Goal: Task Accomplishment & Management: Manage account settings

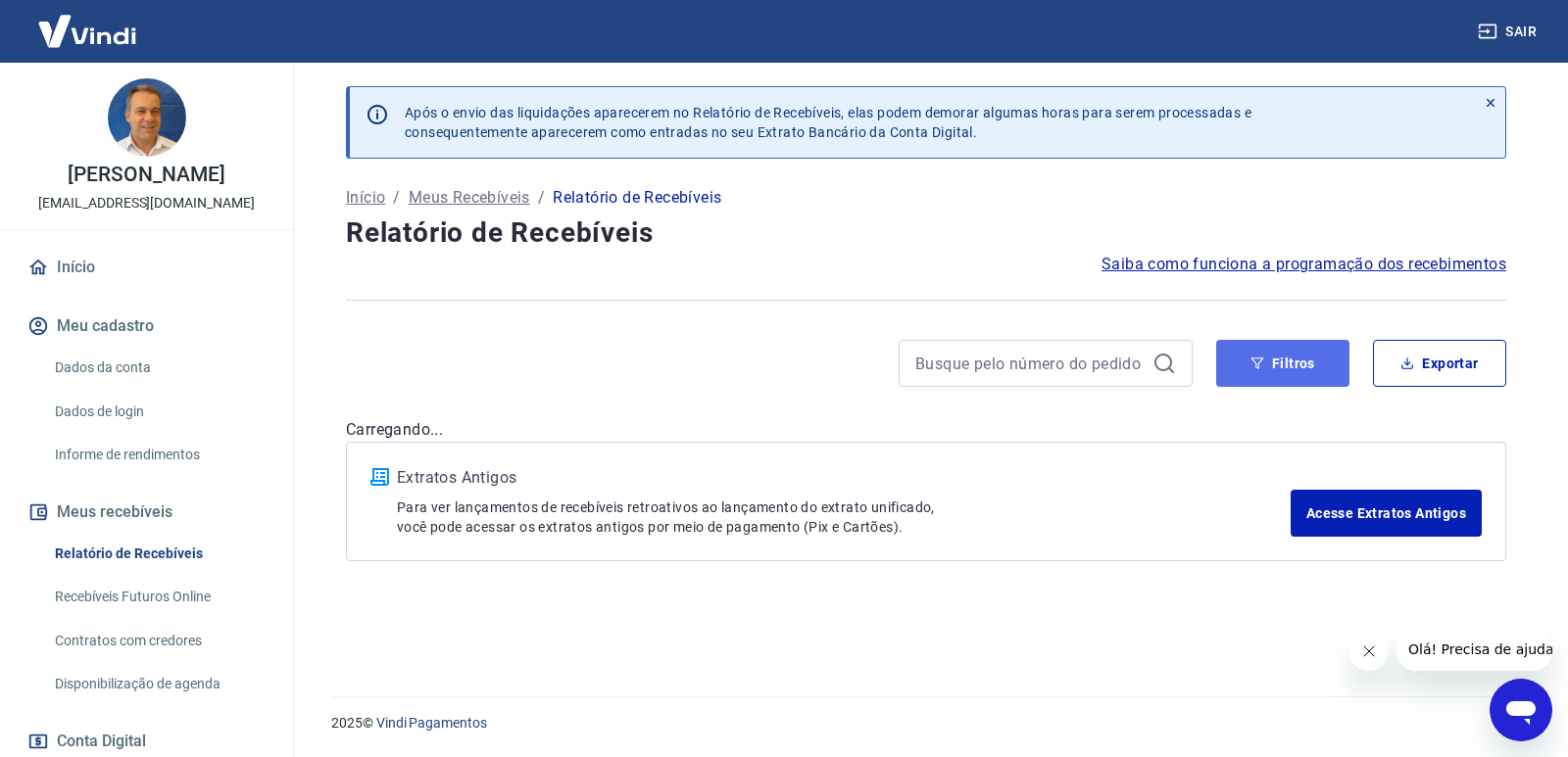
click at [1280, 359] on button "Filtros" at bounding box center [1282, 363] width 133 height 47
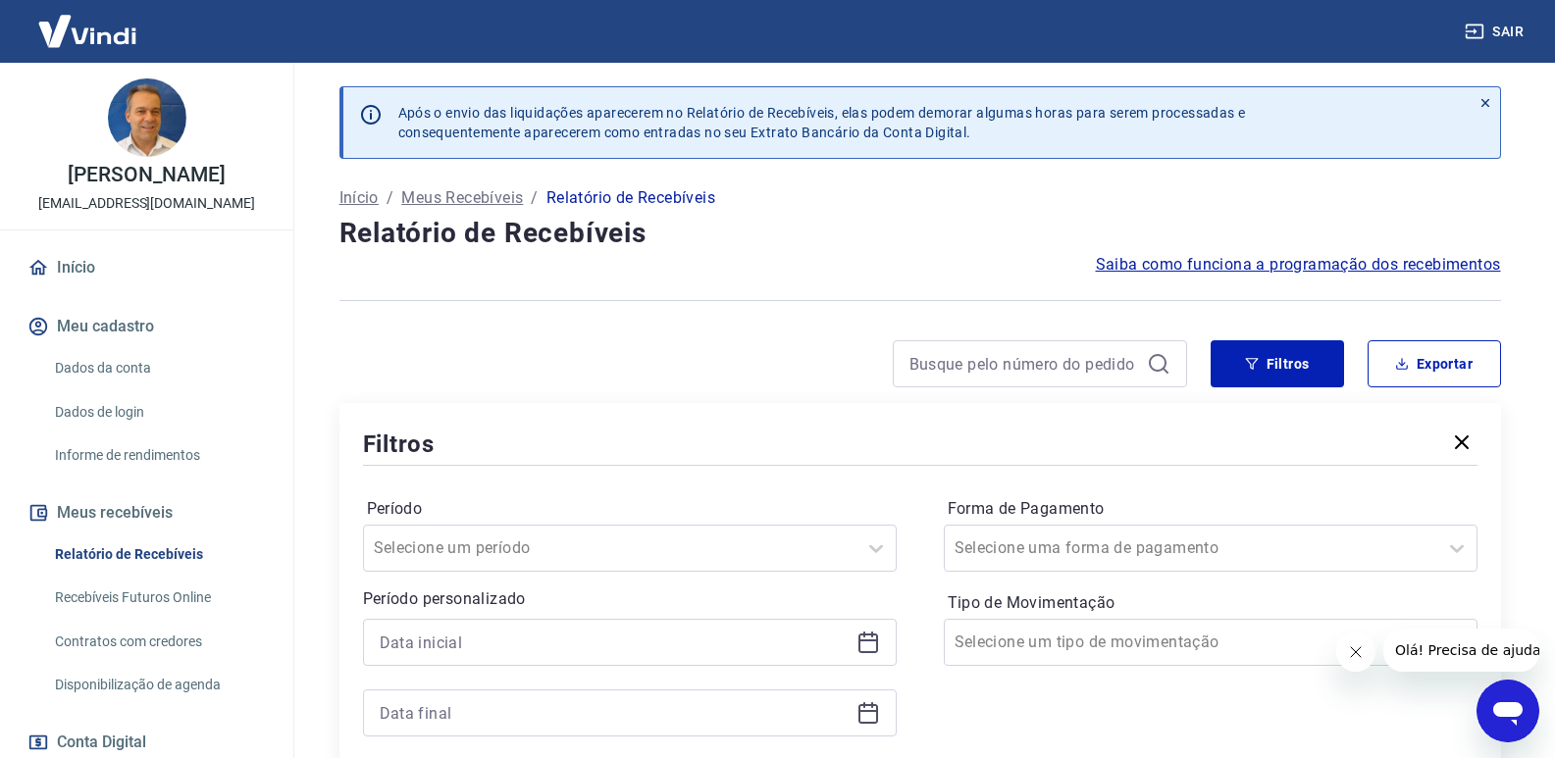
click at [874, 649] on icon at bounding box center [869, 643] width 24 height 24
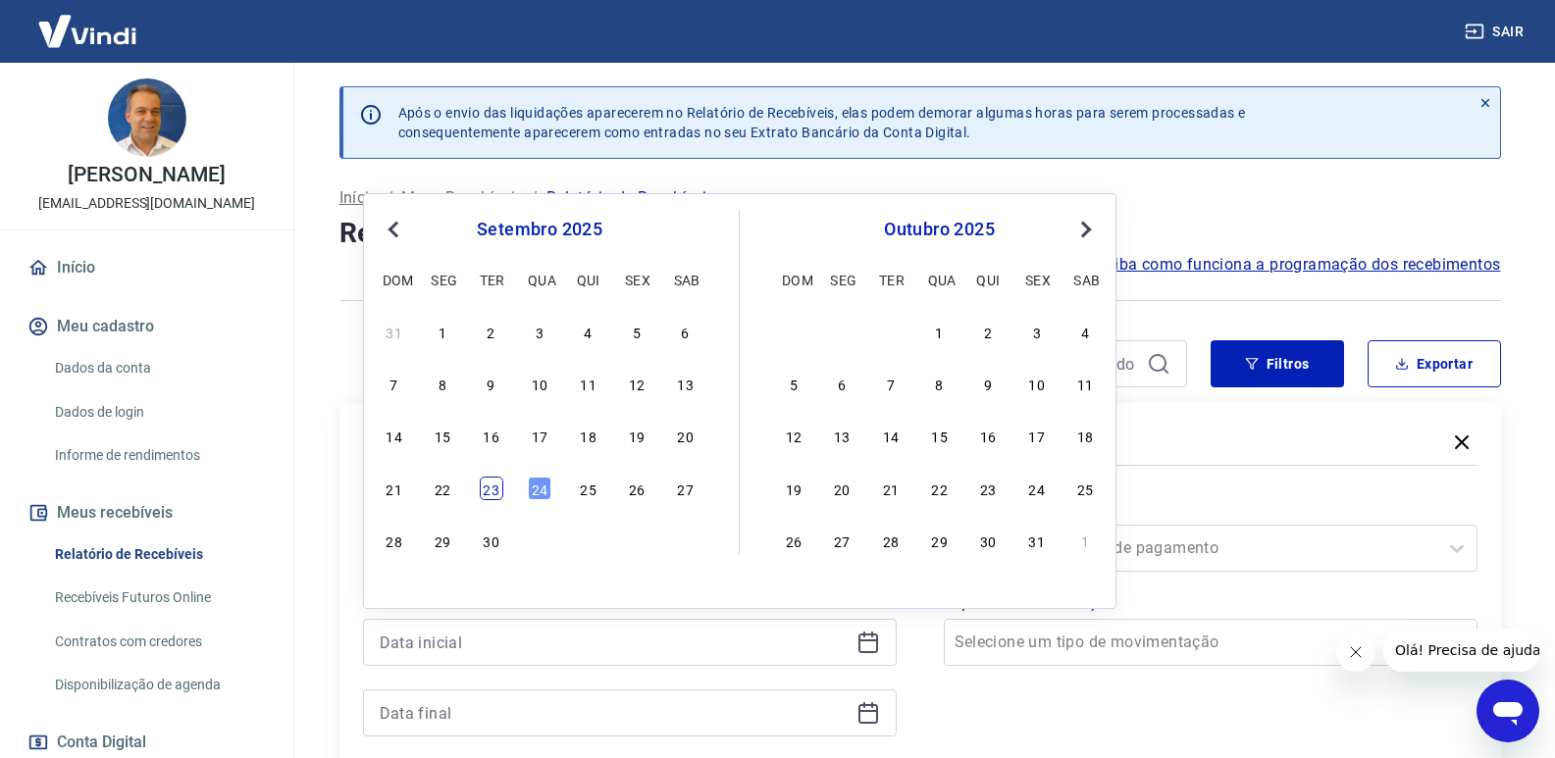
click at [484, 491] on div "23" at bounding box center [492, 489] width 24 height 24
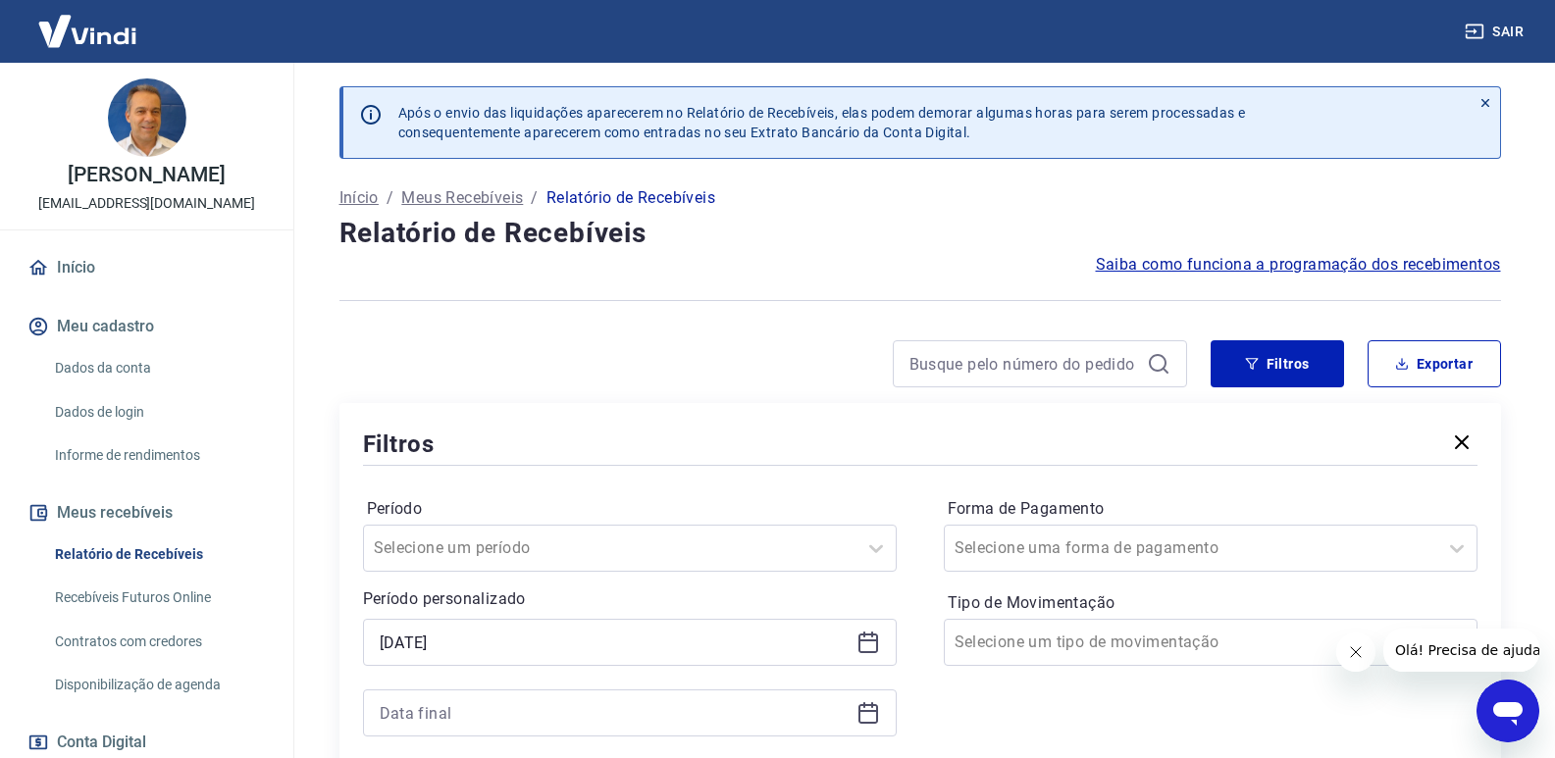
type input "[DATE]"
click at [491, 489] on div "Período Selecione um período Período personalizado Selected date: [DATE] [DATE]…" at bounding box center [920, 627] width 1115 height 314
click at [865, 722] on icon at bounding box center [869, 714] width 20 height 20
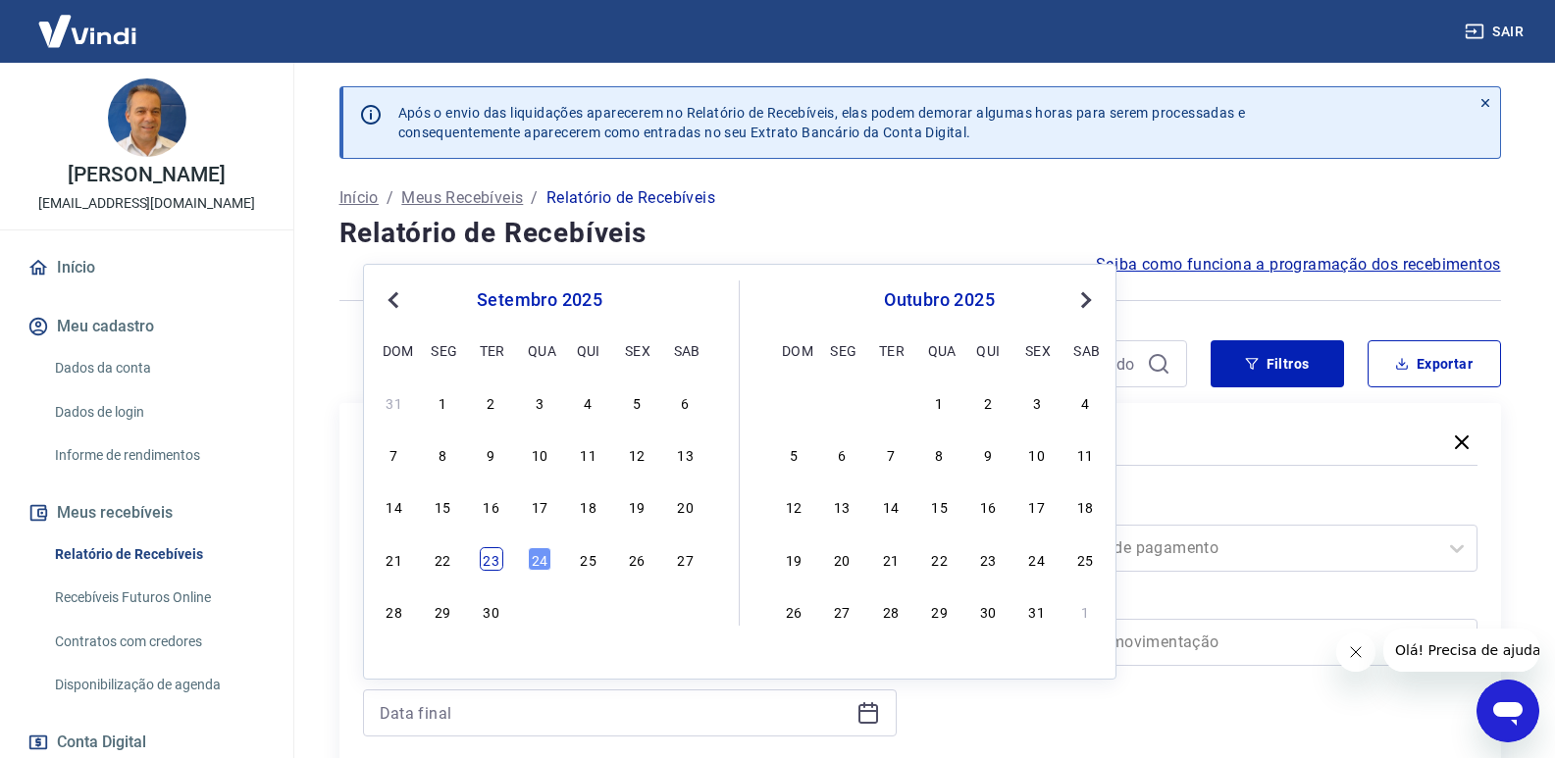
click at [480, 559] on div "23" at bounding box center [492, 559] width 24 height 24
type input "[DATE]"
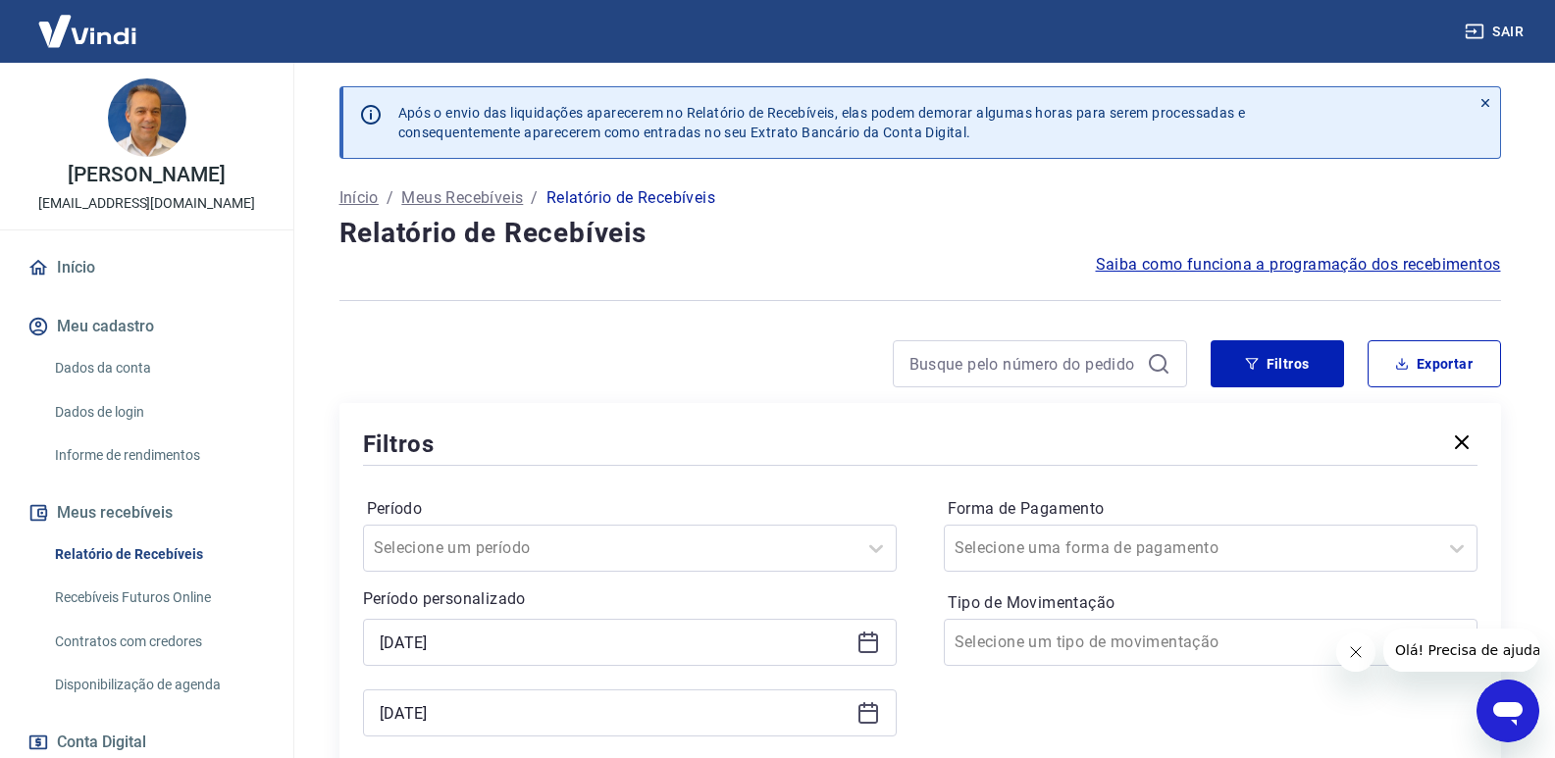
click at [1063, 700] on div "Forma de Pagamento Selecione uma forma de pagamento Tipo de Movimentação Seleci…" at bounding box center [1211, 627] width 534 height 267
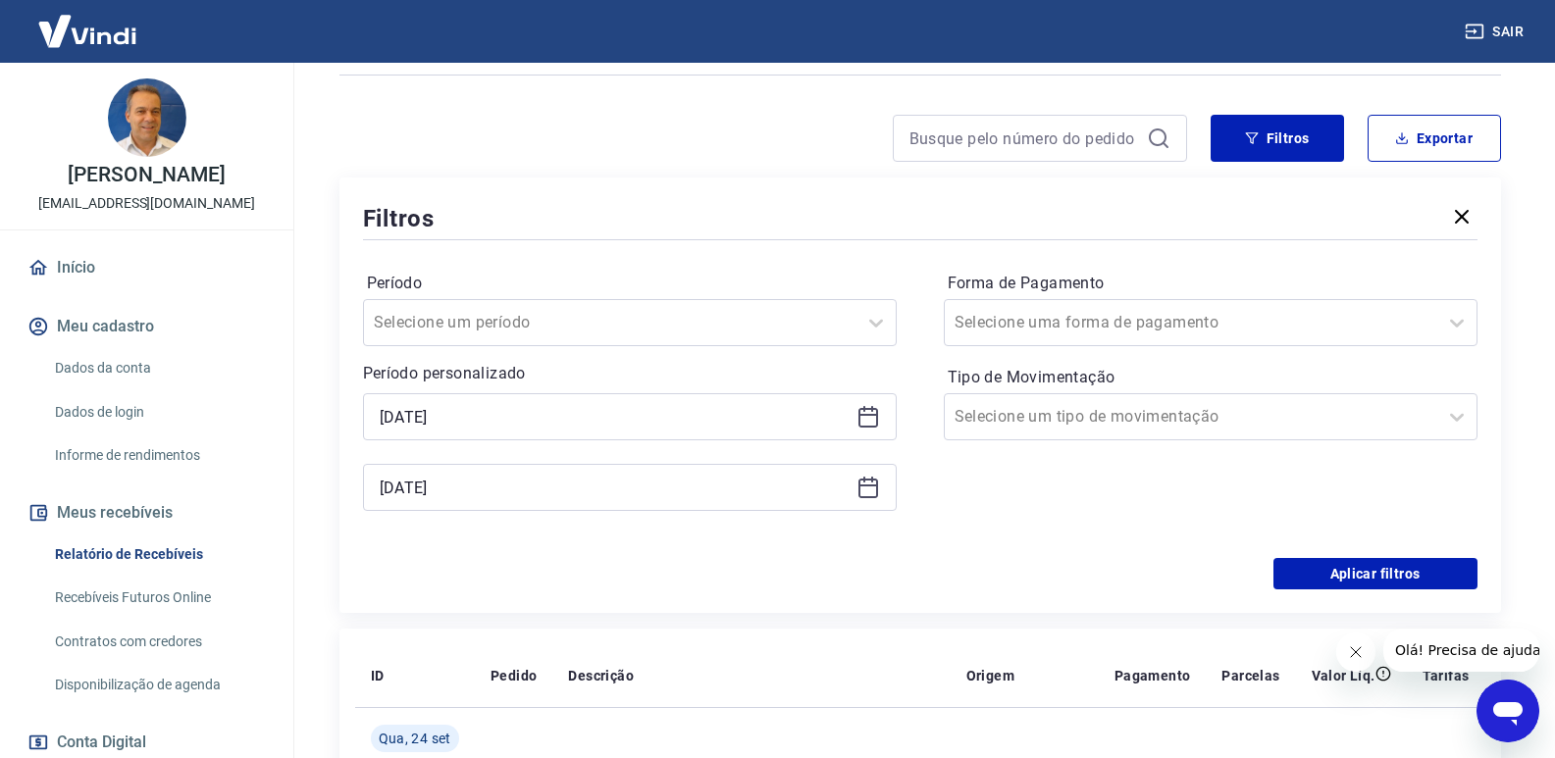
scroll to position [392, 0]
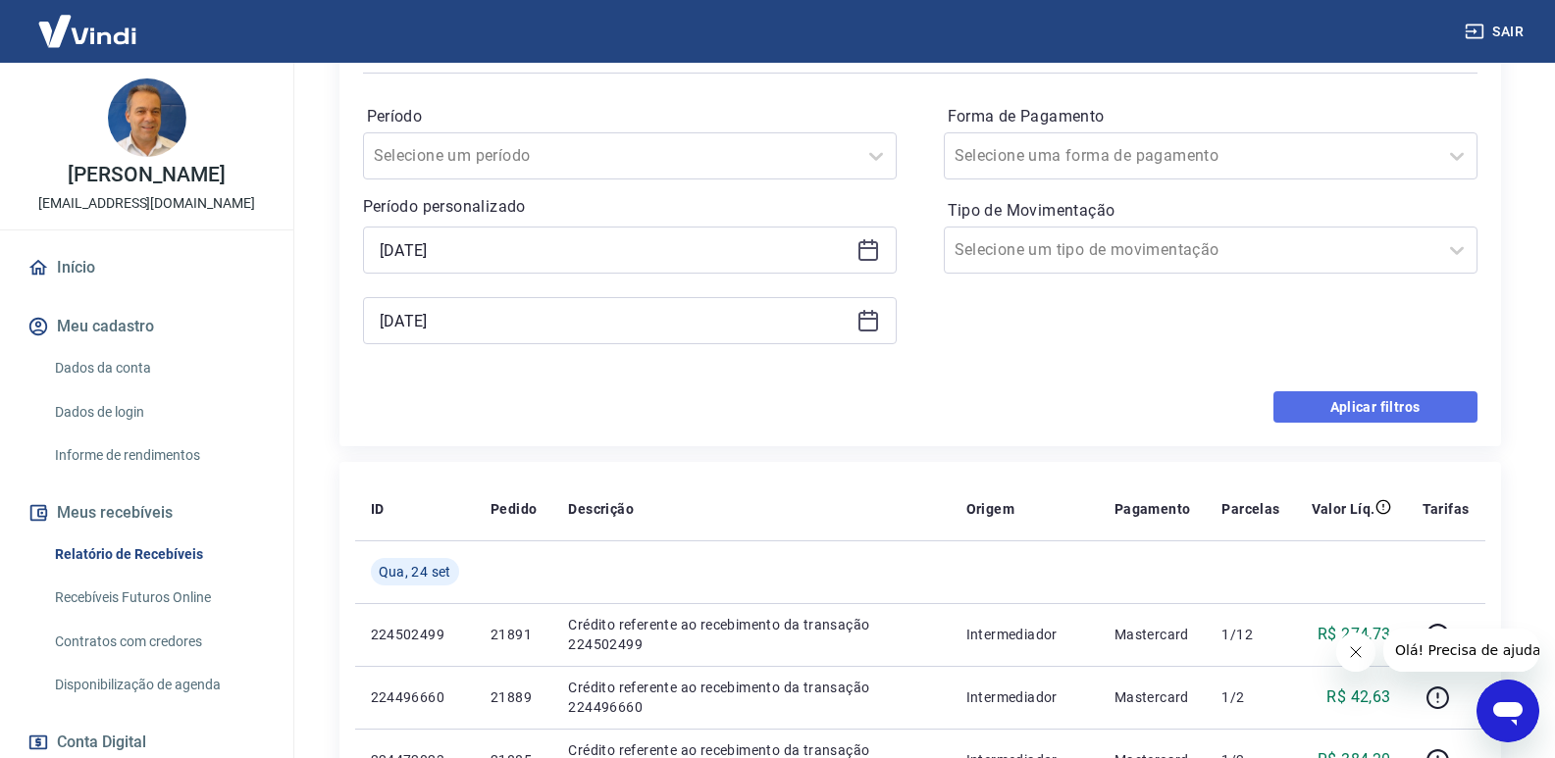
click at [1342, 396] on button "Aplicar filtros" at bounding box center [1376, 406] width 204 height 31
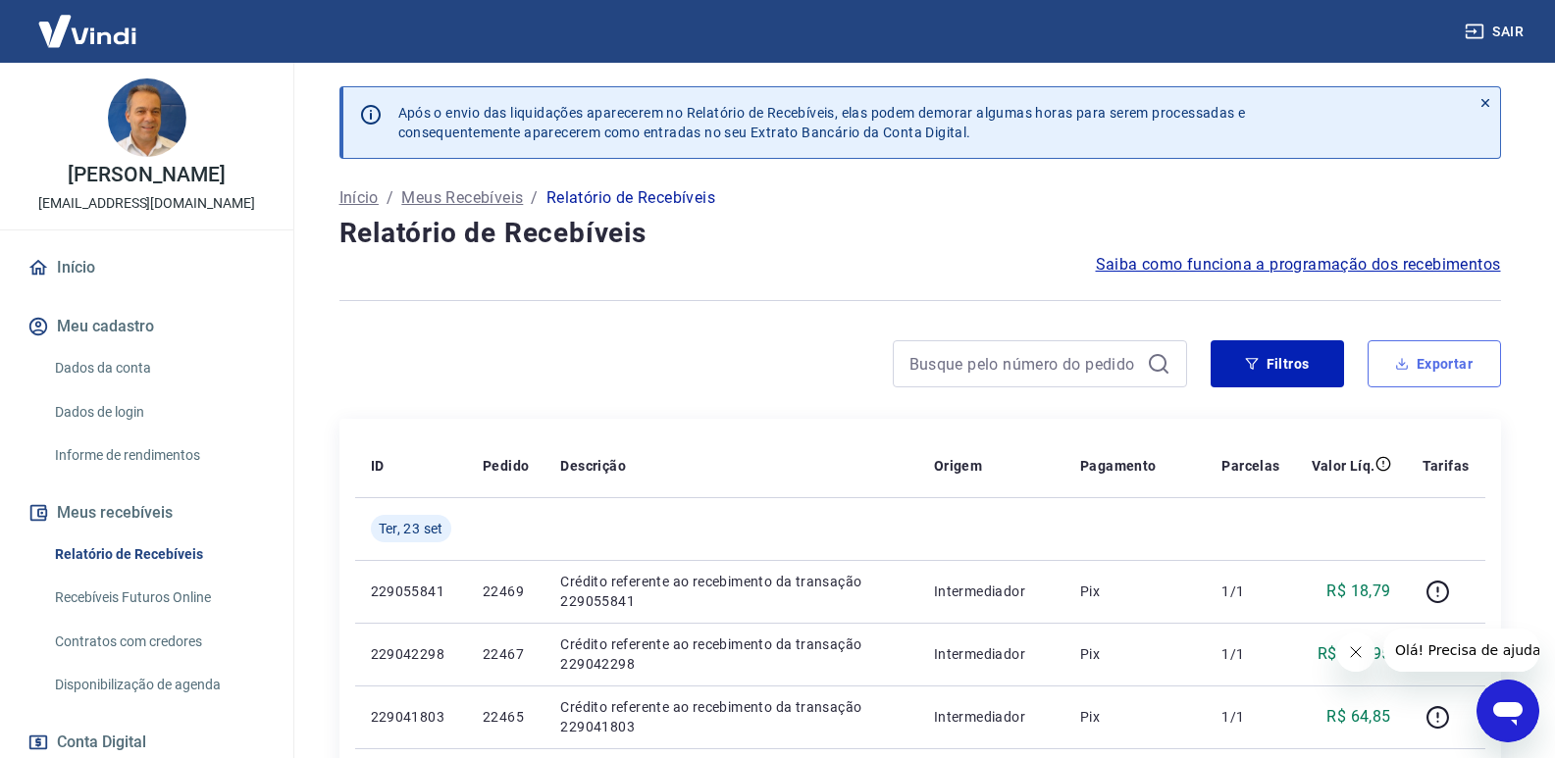
click at [1447, 367] on button "Exportar" at bounding box center [1434, 363] width 133 height 47
type input "[DATE]"
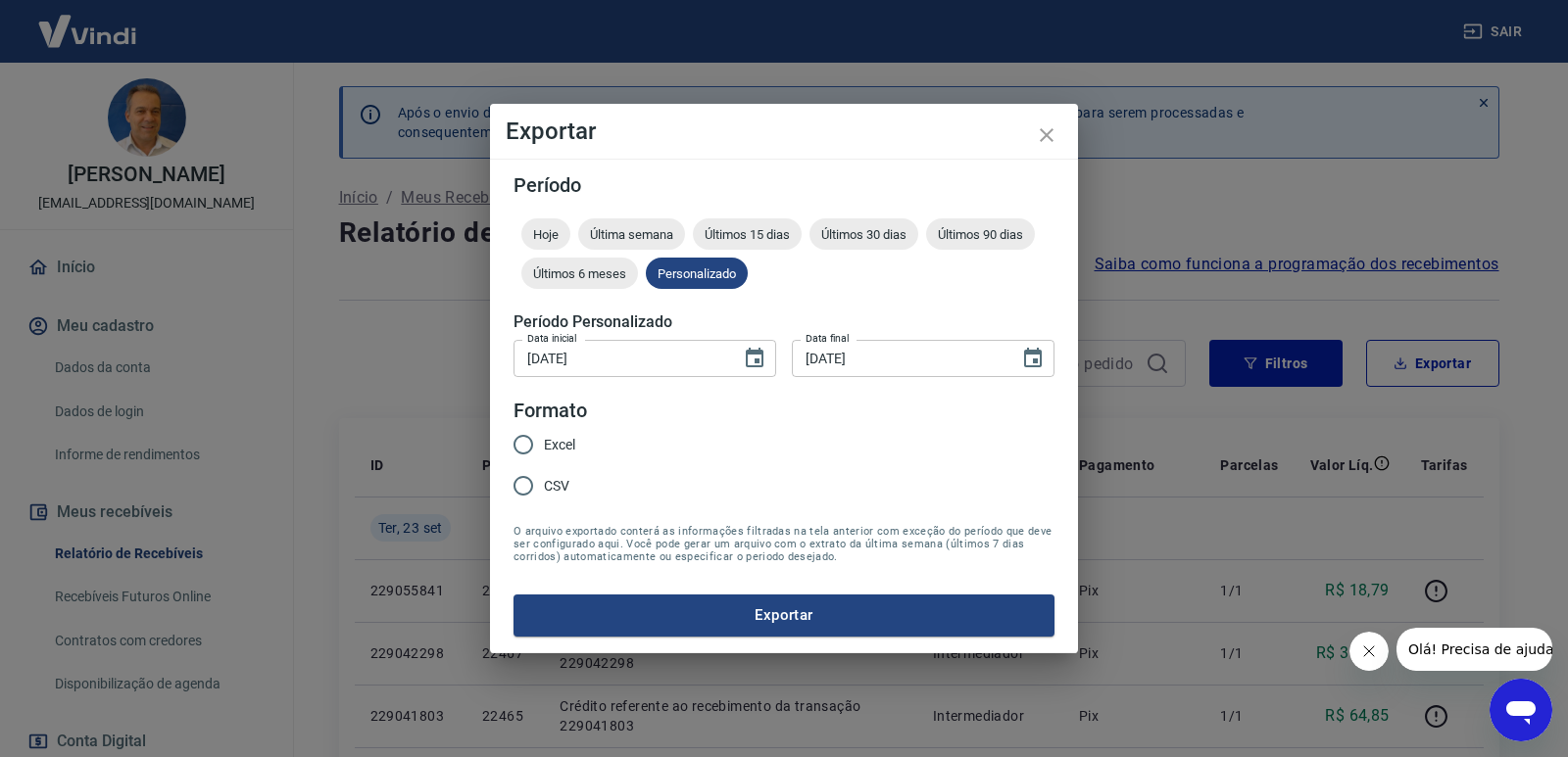
click at [514, 443] on input "Excel" at bounding box center [522, 444] width 41 height 41
radio input "true"
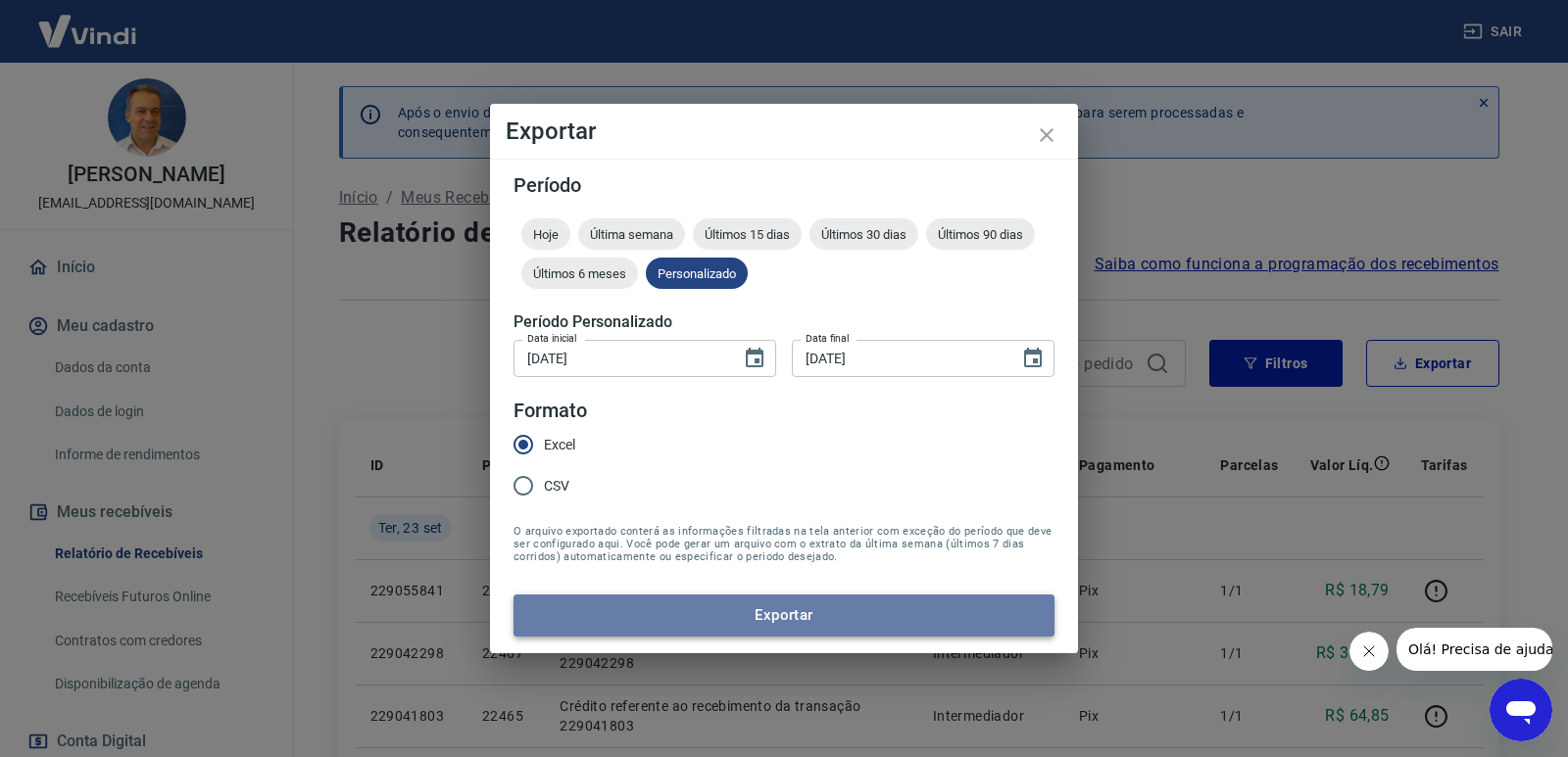
click at [663, 598] on button "Exportar" at bounding box center [784, 615] width 541 height 41
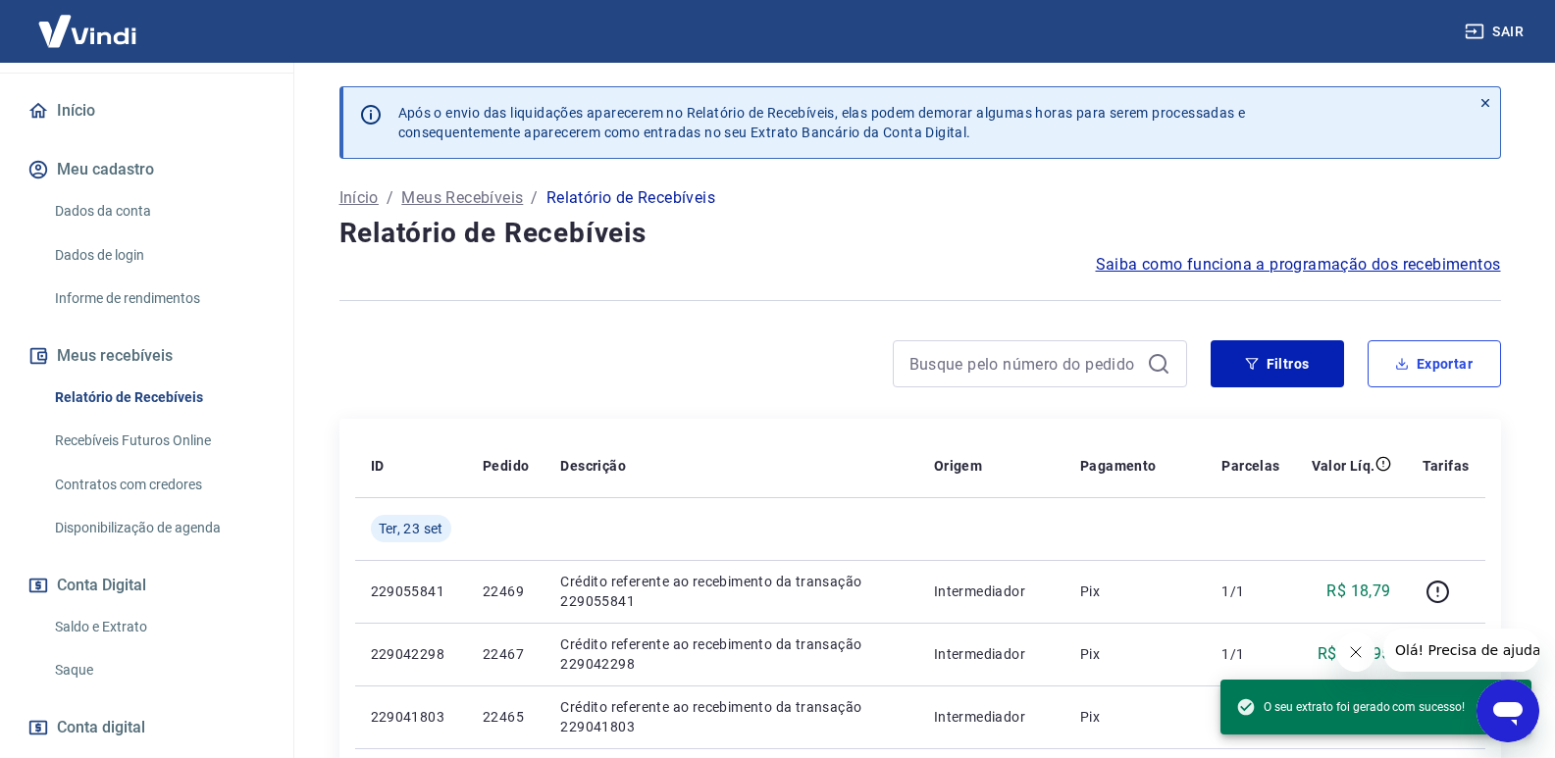
scroll to position [266, 0]
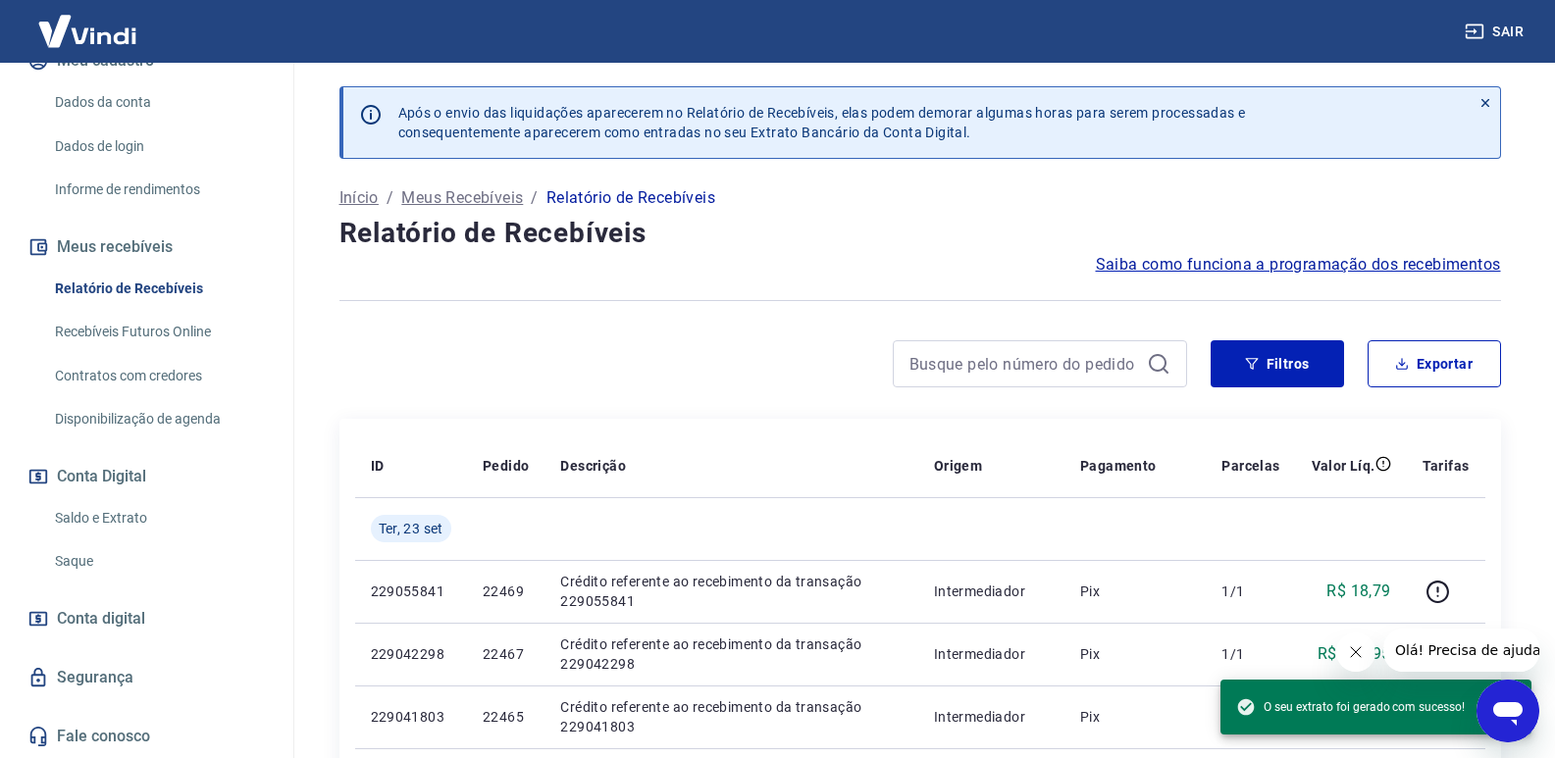
click at [90, 555] on link "Saque" at bounding box center [158, 562] width 223 height 40
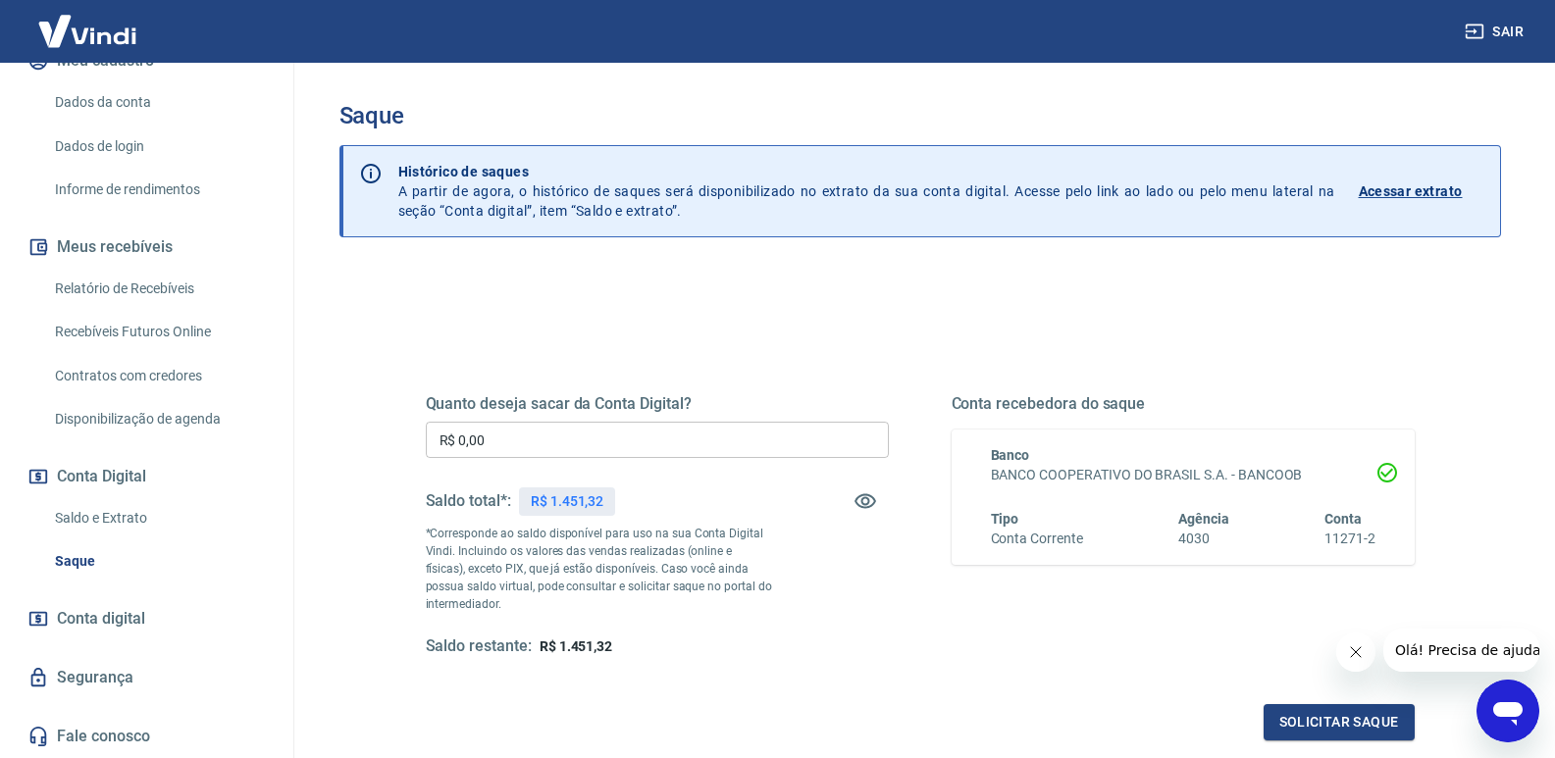
click at [470, 420] on div "Quanto deseja sacar da Conta Digital? R$ 0,00 ​ Saldo total*: R$ 1.451,32 *Corr…" at bounding box center [657, 525] width 463 height 263
click at [526, 445] on input "R$ 0,00" at bounding box center [657, 440] width 463 height 36
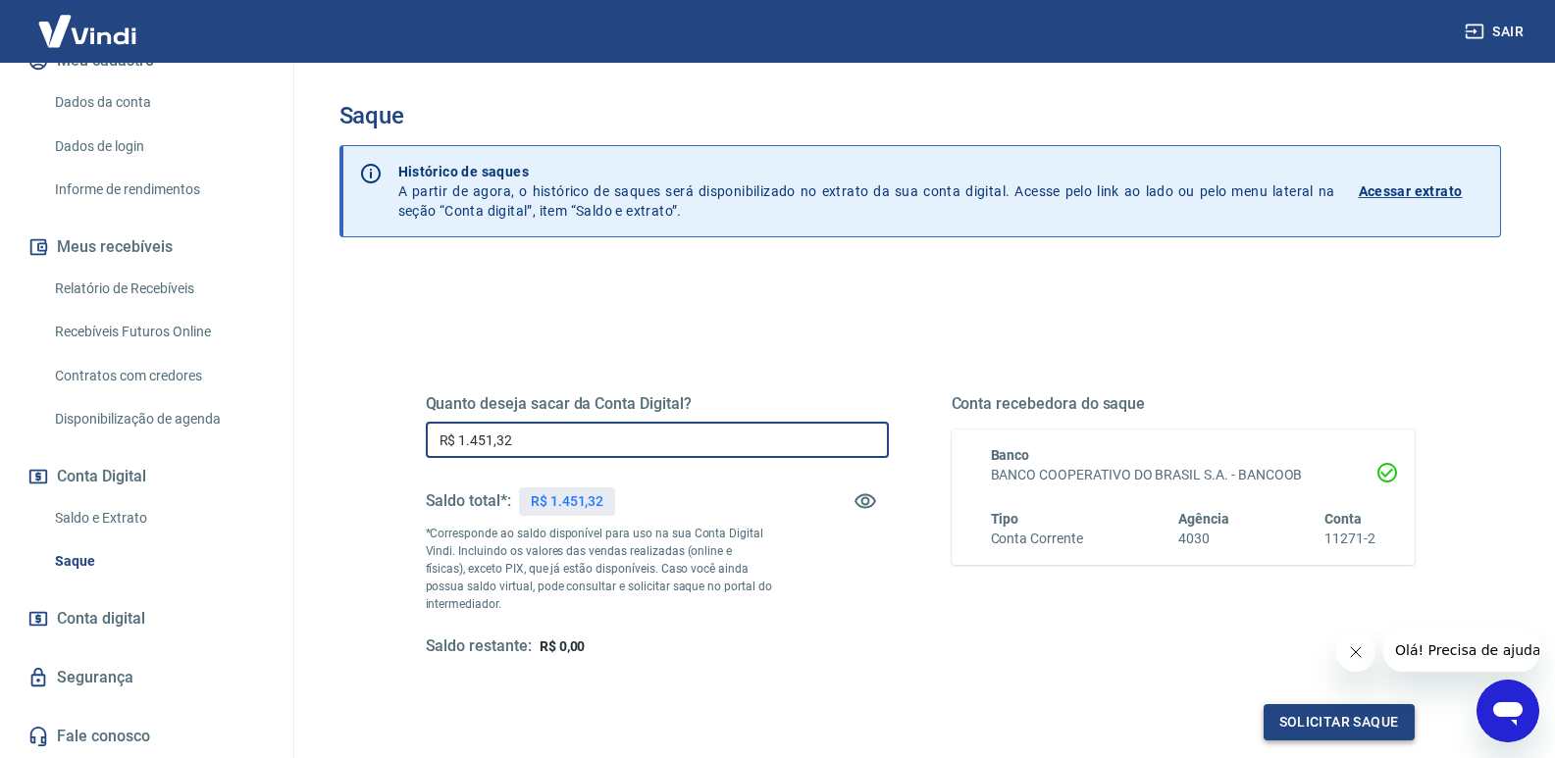
type input "R$ 1.451,32"
click at [1345, 725] on button "Solicitar saque" at bounding box center [1339, 722] width 151 height 36
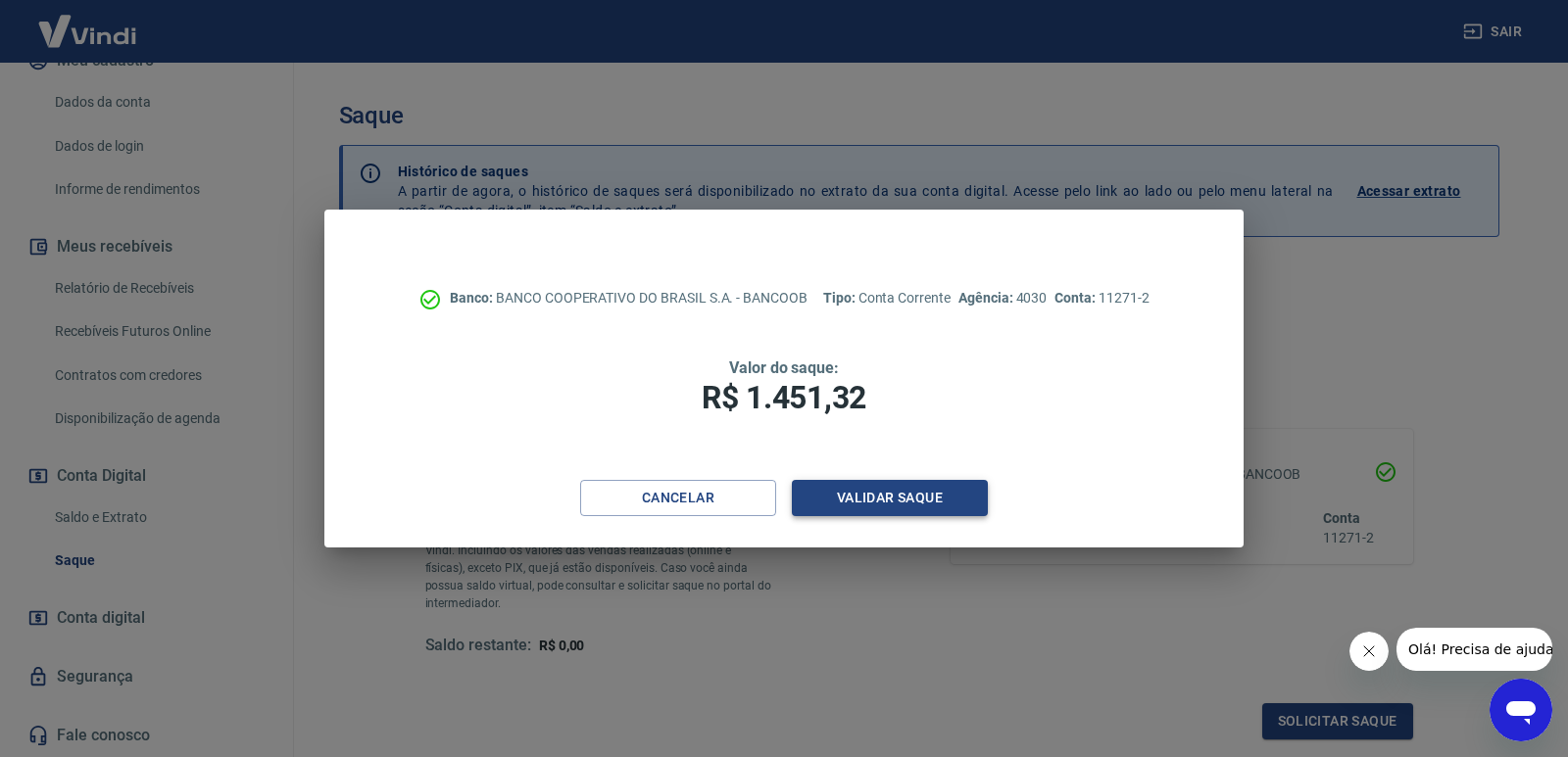
click at [968, 503] on button "Validar saque" at bounding box center [890, 498] width 196 height 36
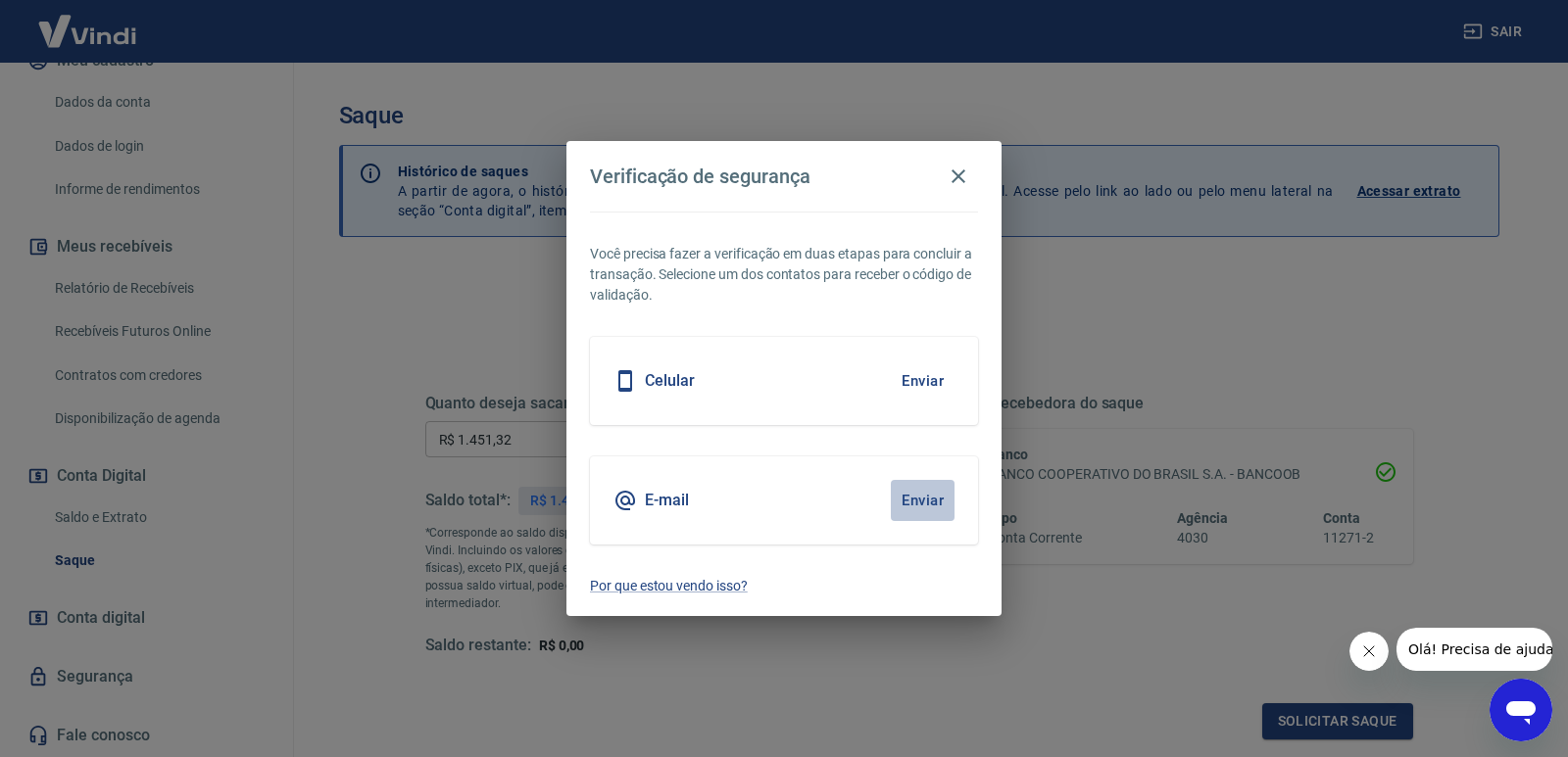
click at [893, 498] on button "Enviar" at bounding box center [923, 500] width 64 height 41
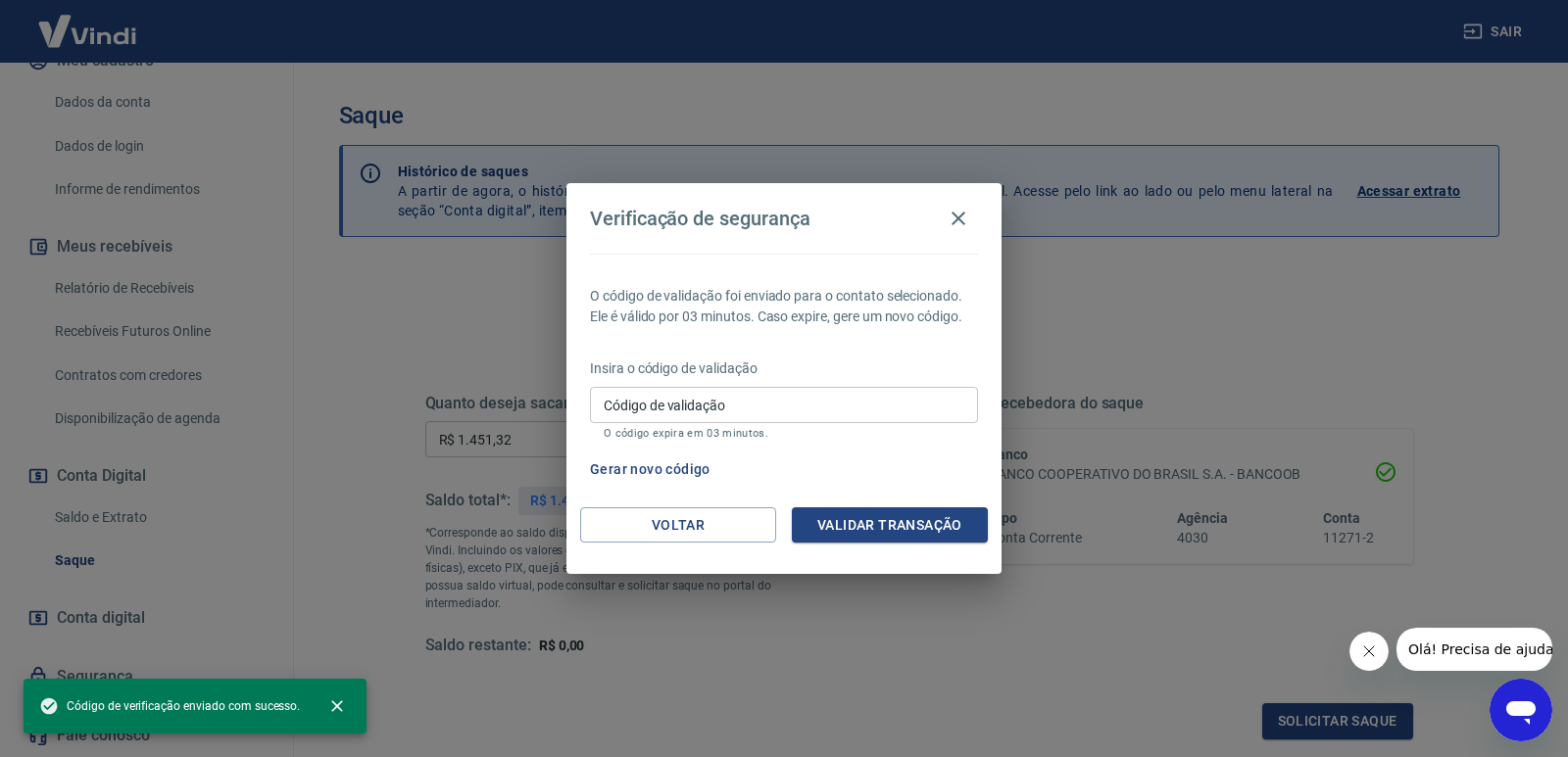
click at [749, 395] on input "Código de validação" at bounding box center [784, 405] width 389 height 36
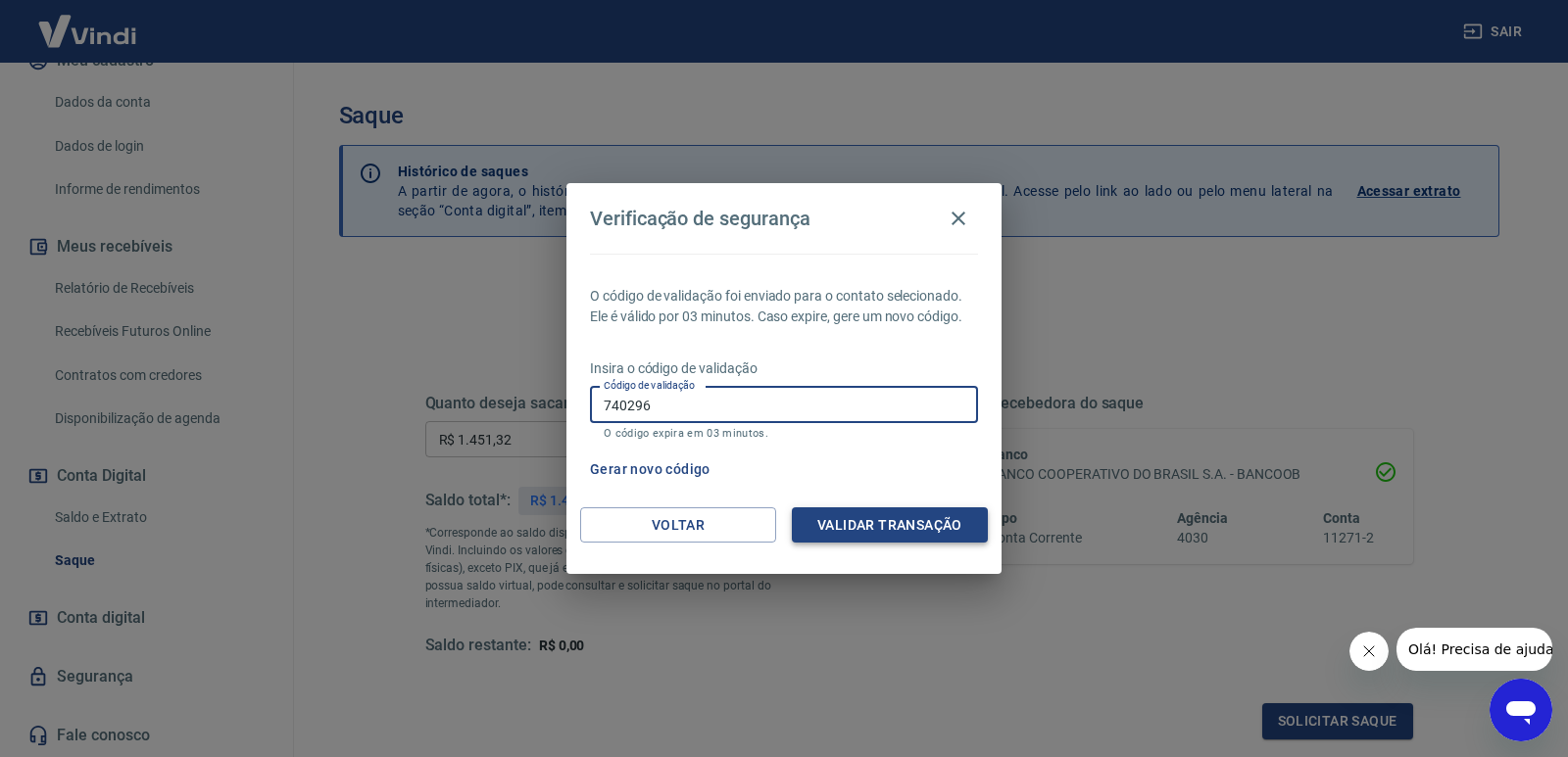
type input "740296"
click at [861, 533] on button "Validar transação" at bounding box center [890, 525] width 196 height 36
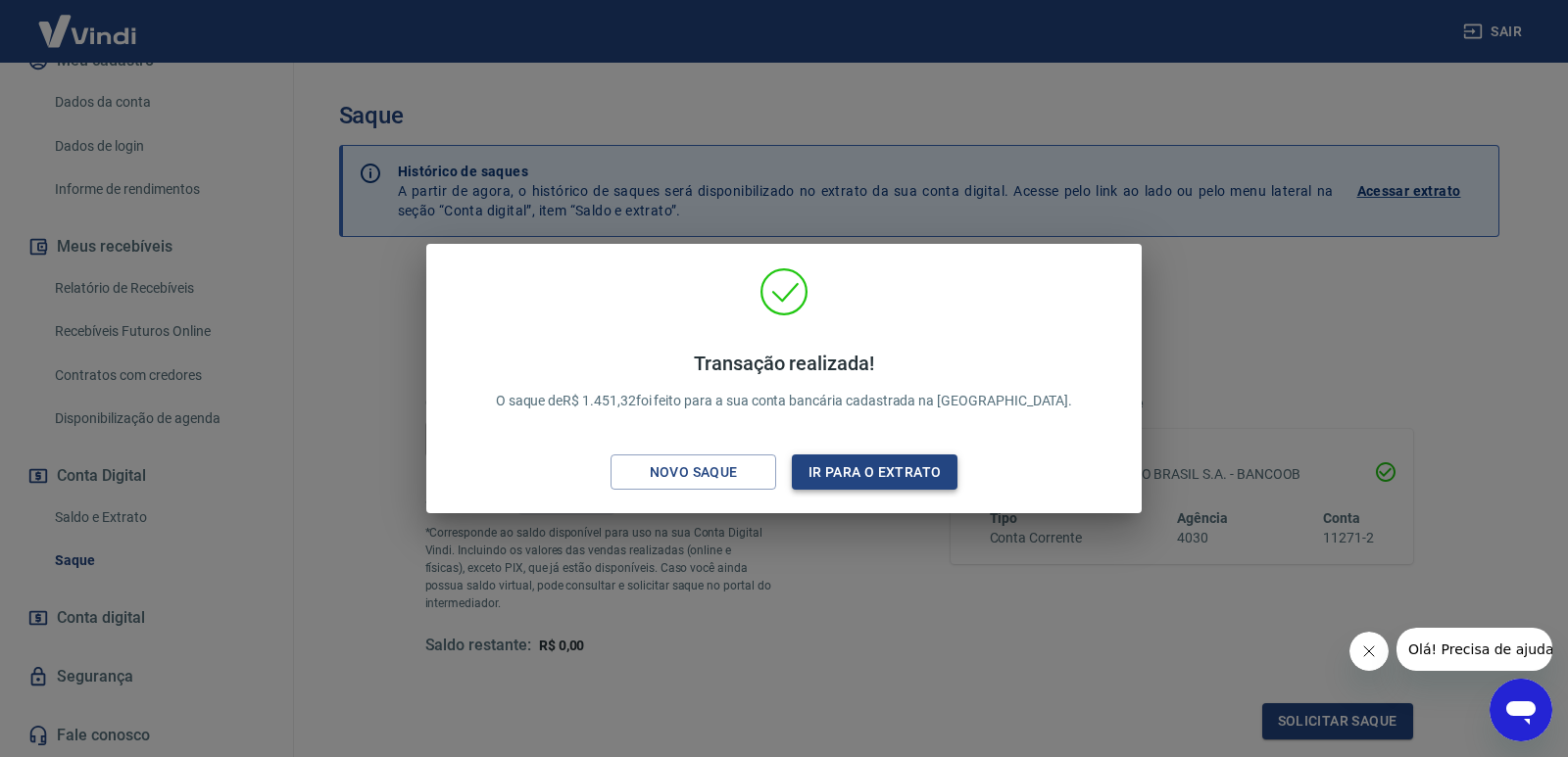
click at [859, 468] on button "Ir para o extrato" at bounding box center [875, 472] width 166 height 36
